Goal: Task Accomplishment & Management: Manage account settings

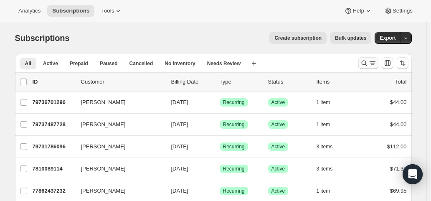
click at [368, 64] on icon "Search and filter results" at bounding box center [364, 63] width 8 height 8
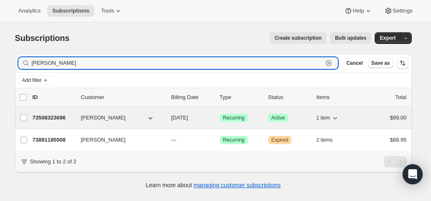
type input "jaclyn bon"
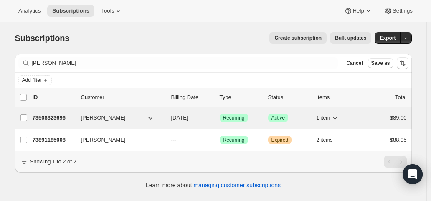
click at [188, 114] on span "[DATE]" at bounding box center [179, 117] width 17 height 6
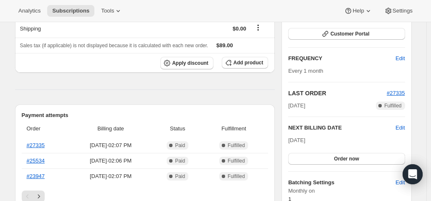
scroll to position [125, 0]
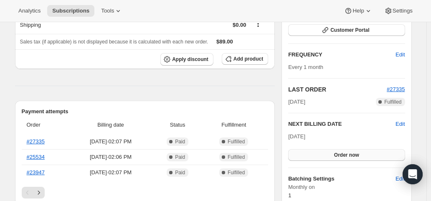
click at [350, 157] on button "Order now" at bounding box center [346, 155] width 116 height 12
click at [350, 157] on button "Click to confirm" at bounding box center [346, 155] width 116 height 12
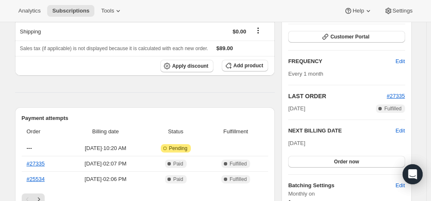
scroll to position [125, 0]
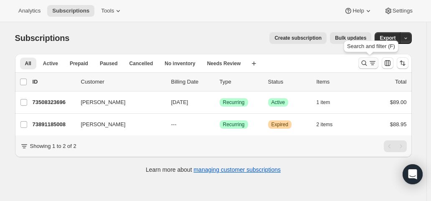
click at [366, 65] on icon "Search and filter results" at bounding box center [364, 63] width 8 height 8
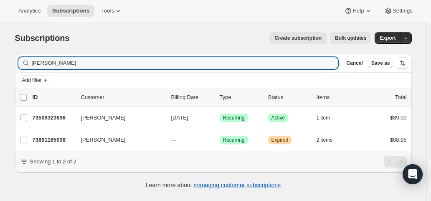
drag, startPoint x: 63, startPoint y: 63, endPoint x: 11, endPoint y: 63, distance: 52.6
click at [11, 63] on div "Filter subscribers jaclyn bon Clear Cancel Save as Add filter 0 selected Update…" at bounding box center [209, 122] width 403 height 150
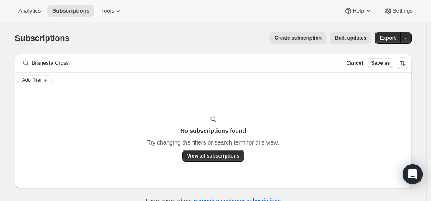
click at [193, 174] on div "No subscriptions found Try changing the filters or search term for this view. V…" at bounding box center [213, 138] width 397 height 100
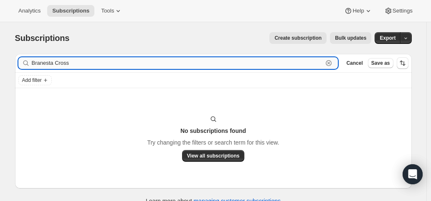
drag, startPoint x: 56, startPoint y: 63, endPoint x: 36, endPoint y: 62, distance: 20.0
click at [36, 62] on input "Branesta Cross" at bounding box center [177, 63] width 291 height 12
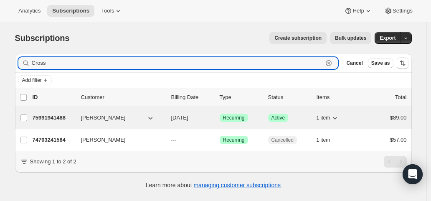
type input "Cross"
click at [188, 118] on span "11/01/2025" at bounding box center [179, 117] width 17 height 6
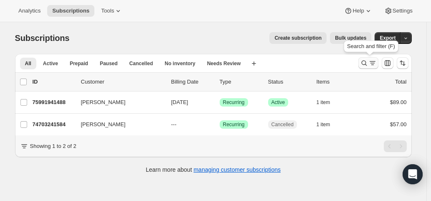
click at [372, 61] on icon "Search and filter results" at bounding box center [372, 63] width 8 height 8
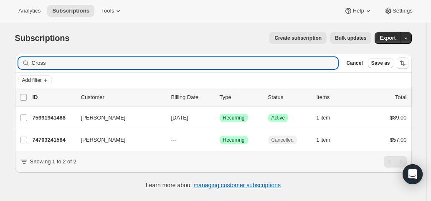
drag, startPoint x: 52, startPoint y: 62, endPoint x: 12, endPoint y: 59, distance: 39.8
click at [12, 59] on div "Filter subscribers Cross Clear Cancel Save as Add filter 0 selected Update next…" at bounding box center [209, 122] width 403 height 150
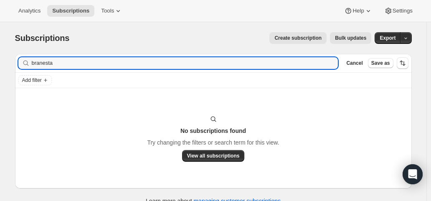
type input "branesta"
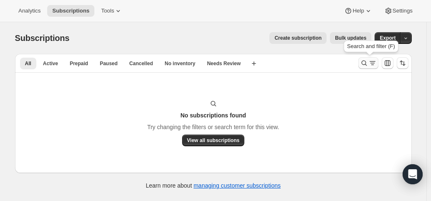
click at [365, 61] on icon "Search and filter results" at bounding box center [363, 63] width 5 height 5
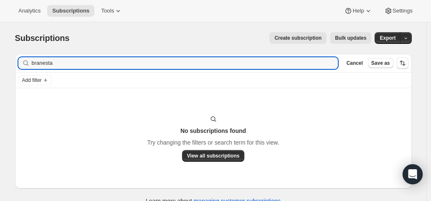
drag, startPoint x: 68, startPoint y: 66, endPoint x: 16, endPoint y: 70, distance: 52.0
click at [16, 70] on div "Filter subscribers branesta Clear Cancel Save as Add filter No subscriptions fo…" at bounding box center [209, 130] width 403 height 166
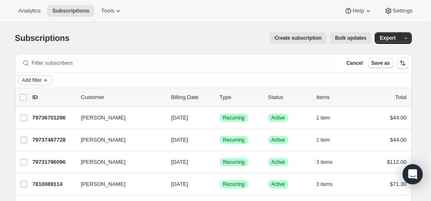
click at [31, 80] on span "Add filter" at bounding box center [32, 80] width 20 height 7
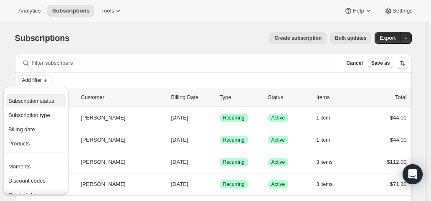
click at [31, 98] on span "Subscription status" at bounding box center [31, 101] width 46 height 6
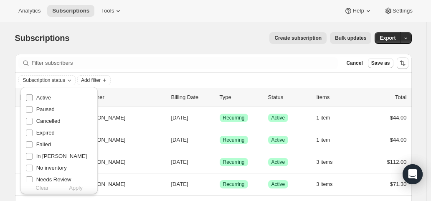
click at [34, 97] on label "Active" at bounding box center [37, 98] width 25 height 12
click at [33, 97] on input "Active" at bounding box center [29, 97] width 7 height 7
checkbox input "true"
click at [76, 187] on span "Apply" at bounding box center [76, 188] width 14 height 8
click at [101, 80] on span "Add filter" at bounding box center [93, 80] width 20 height 7
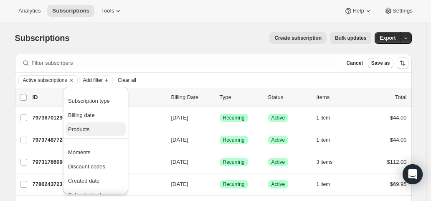
click at [90, 127] on span "Products" at bounding box center [95, 129] width 55 height 8
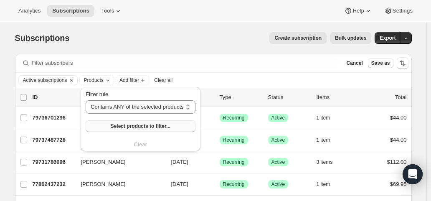
click at [100, 126] on button "Select products to filter..." at bounding box center [140, 126] width 109 height 12
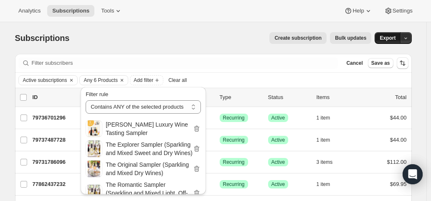
click at [387, 38] on span "Export" at bounding box center [387, 38] width 16 height 7
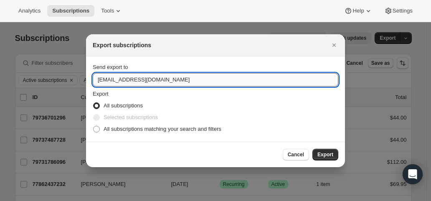
drag, startPoint x: 109, startPoint y: 78, endPoint x: 93, endPoint y: 79, distance: 15.9
click at [93, 79] on input "hello@wineshopathome.com" at bounding box center [215, 79] width 245 height 13
type input "mfletcher@wineshopathome.com"
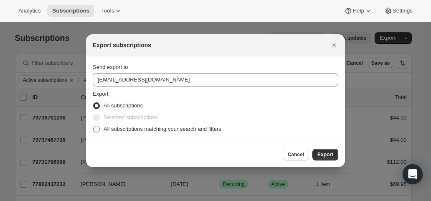
click at [125, 127] on span "All subscriptions matching your search and filters" at bounding box center [163, 129] width 118 height 6
click at [93, 126] on input "All subscriptions matching your search and filters" at bounding box center [93, 126] width 0 height 0
radio input "true"
click at [321, 153] on span "Export" at bounding box center [325, 154] width 16 height 7
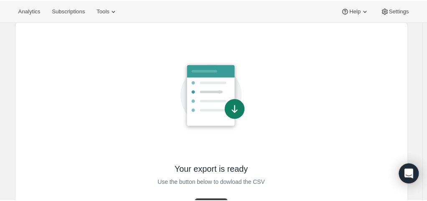
scroll to position [71, 0]
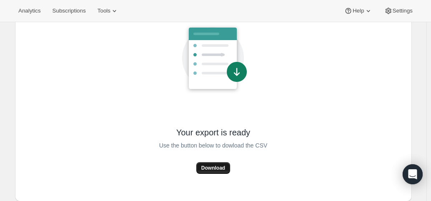
click at [214, 164] on span "Download" at bounding box center [213, 167] width 24 height 7
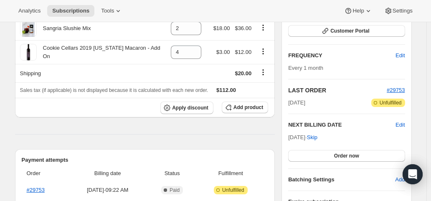
scroll to position [125, 0]
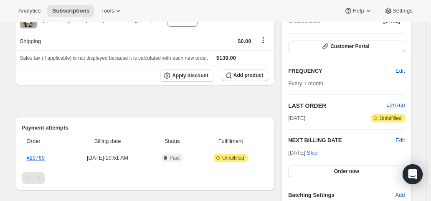
scroll to position [125, 0]
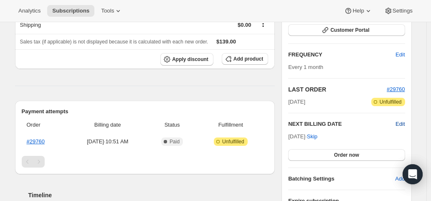
click at [400, 121] on span "Edit" at bounding box center [399, 124] width 9 height 8
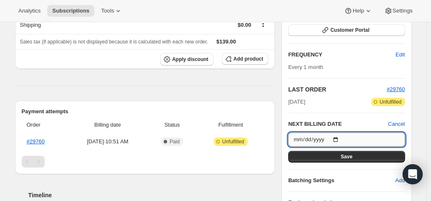
click at [337, 136] on input "[DATE]" at bounding box center [346, 139] width 116 height 14
type input "[DATE]"
click at [344, 156] on span "Save" at bounding box center [347, 156] width 12 height 7
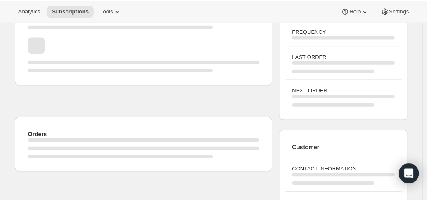
scroll to position [125, 0]
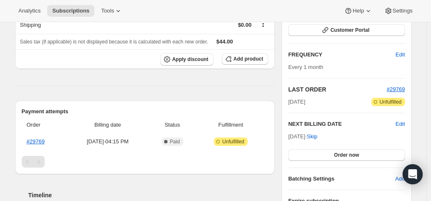
scroll to position [167, 0]
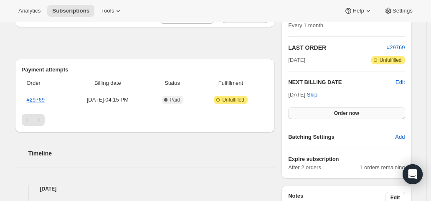
click at [319, 111] on button "Order now" at bounding box center [346, 113] width 116 height 12
click at [319, 111] on button "Click to confirm" at bounding box center [346, 113] width 116 height 12
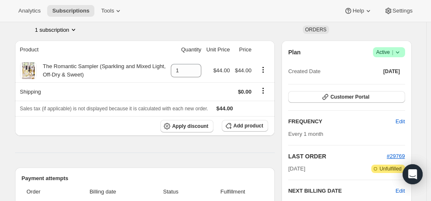
scroll to position [125, 0]
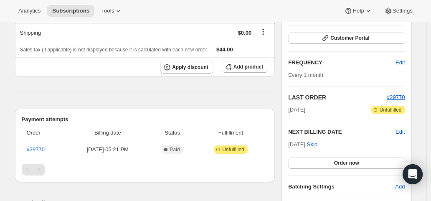
scroll to position [125, 0]
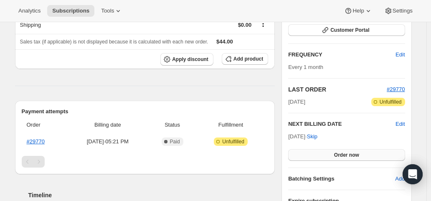
click at [336, 152] on button "Order now" at bounding box center [346, 155] width 116 height 12
click at [336, 152] on span "Click to confirm" at bounding box center [346, 155] width 38 height 7
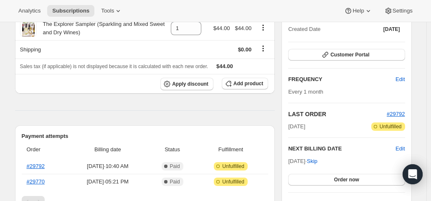
scroll to position [42, 0]
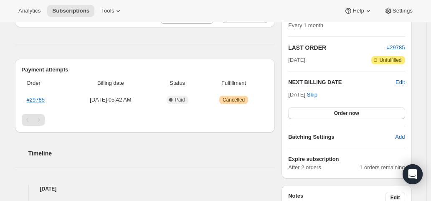
scroll to position [209, 0]
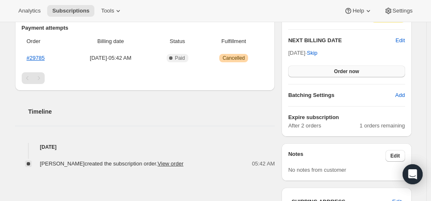
click at [350, 68] on span "Order now" at bounding box center [346, 71] width 25 height 7
click at [350, 68] on span "Click to confirm" at bounding box center [346, 71] width 38 height 7
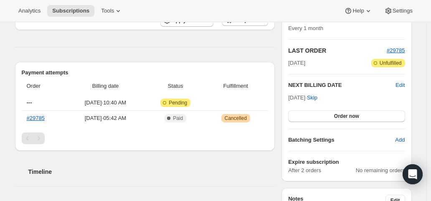
scroll to position [167, 0]
